Goal: Transaction & Acquisition: Purchase product/service

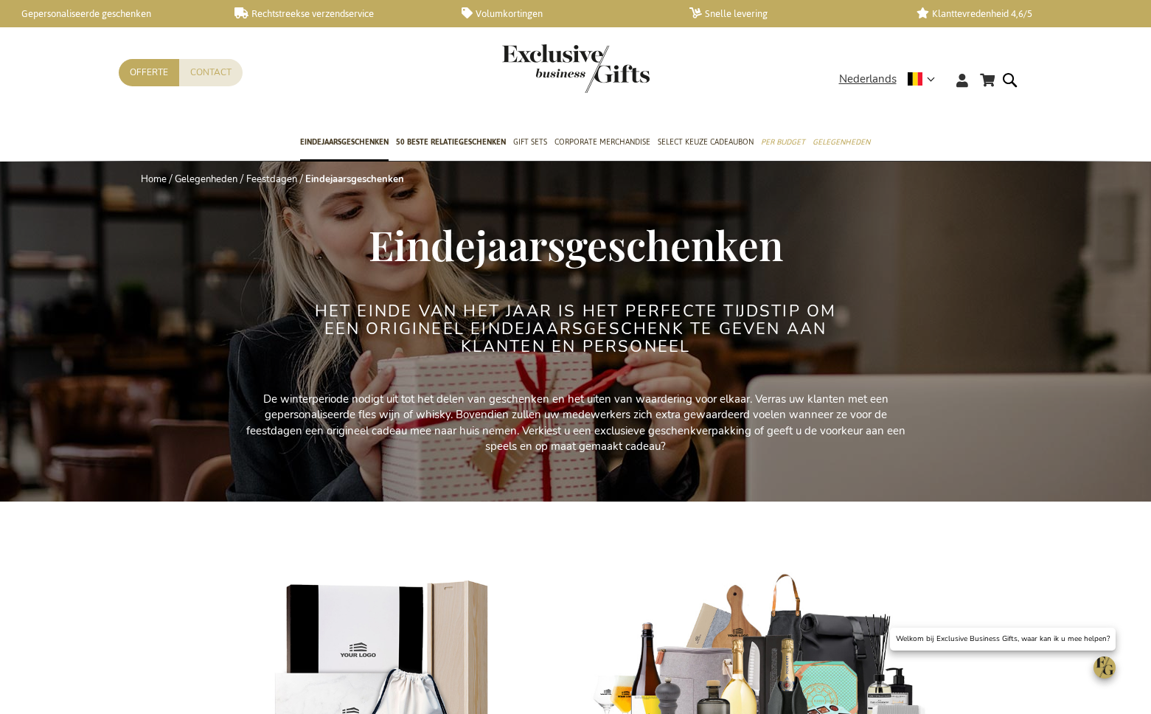
click at [583, 62] on img "store logo" at bounding box center [575, 68] width 147 height 49
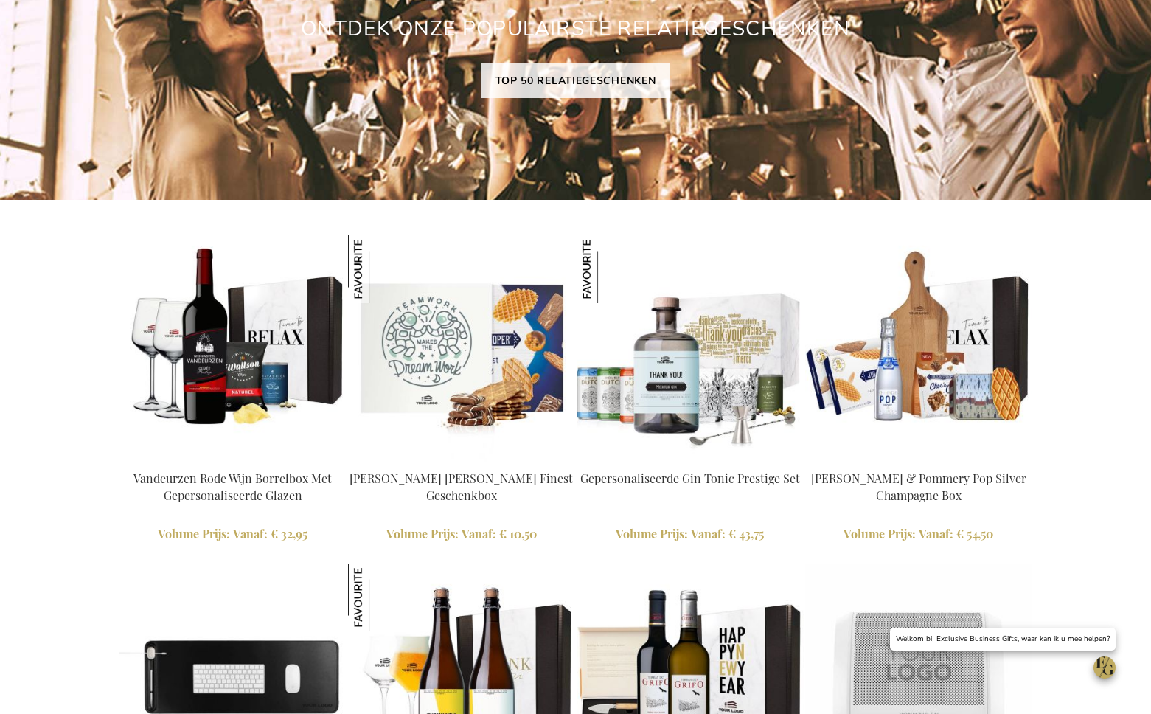
scroll to position [2024, 0]
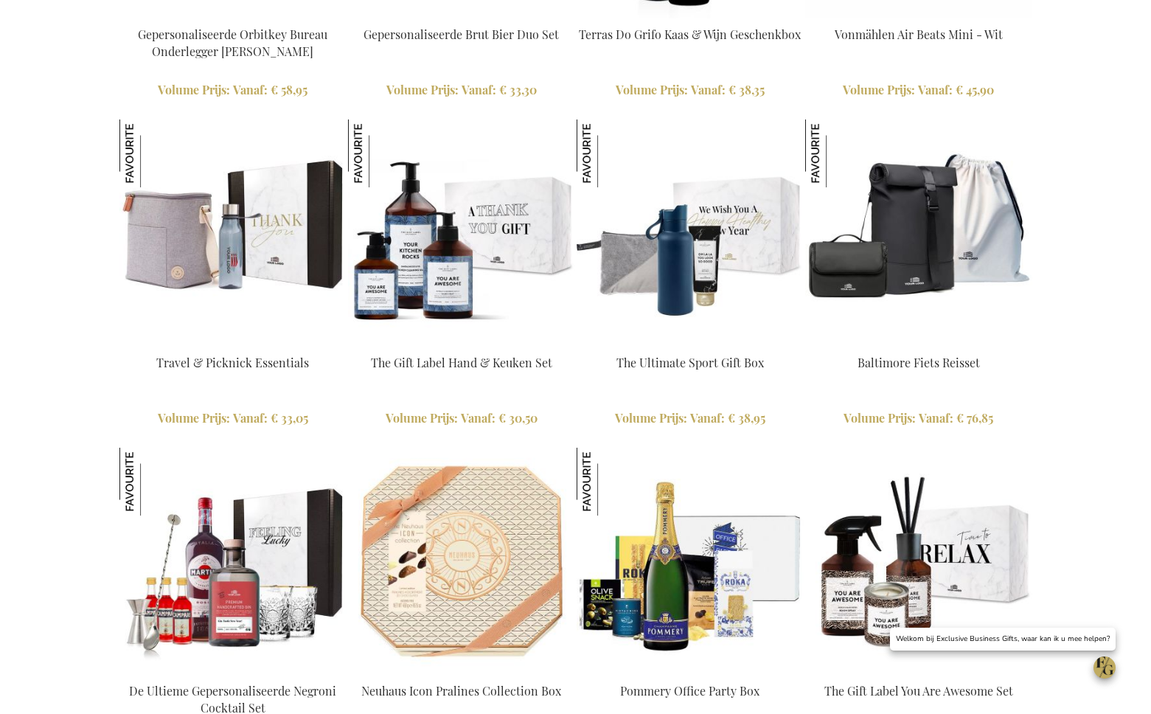
click at [684, 319] on img at bounding box center [690, 232] width 227 height 227
